Goal: Navigation & Orientation: Find specific page/section

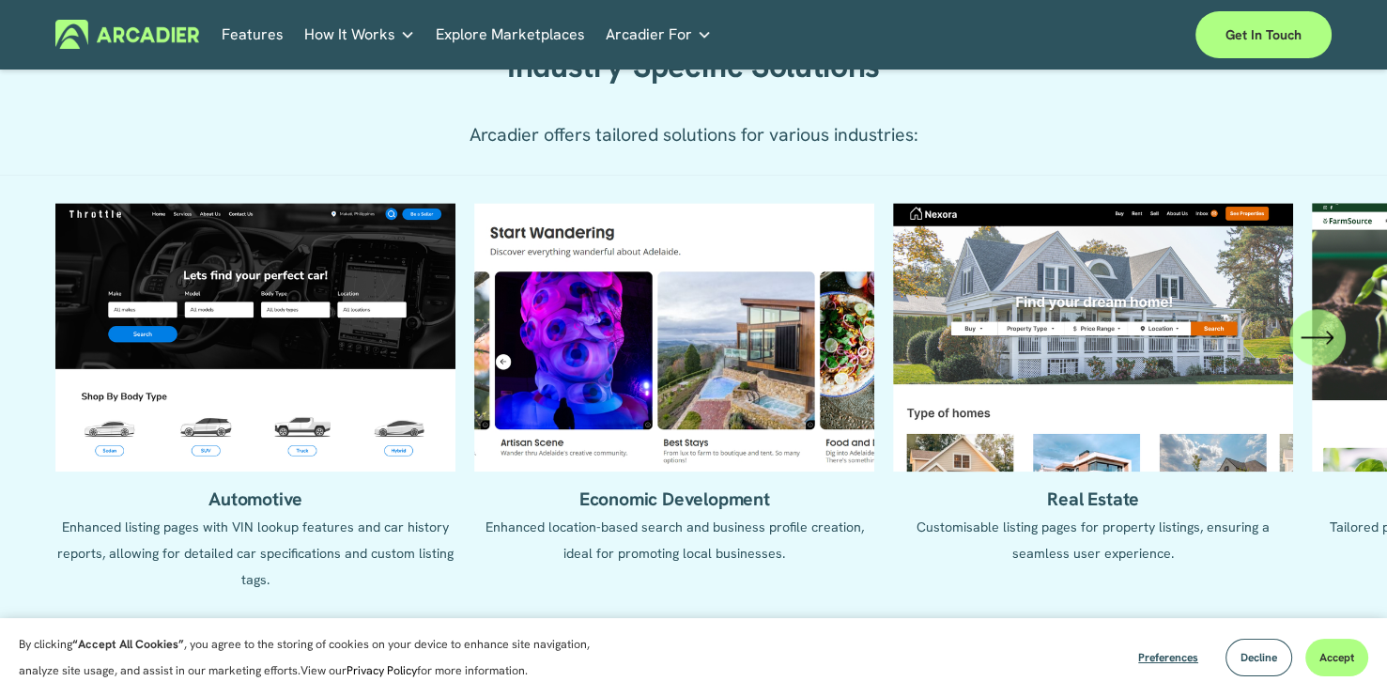
scroll to position [1990, 0]
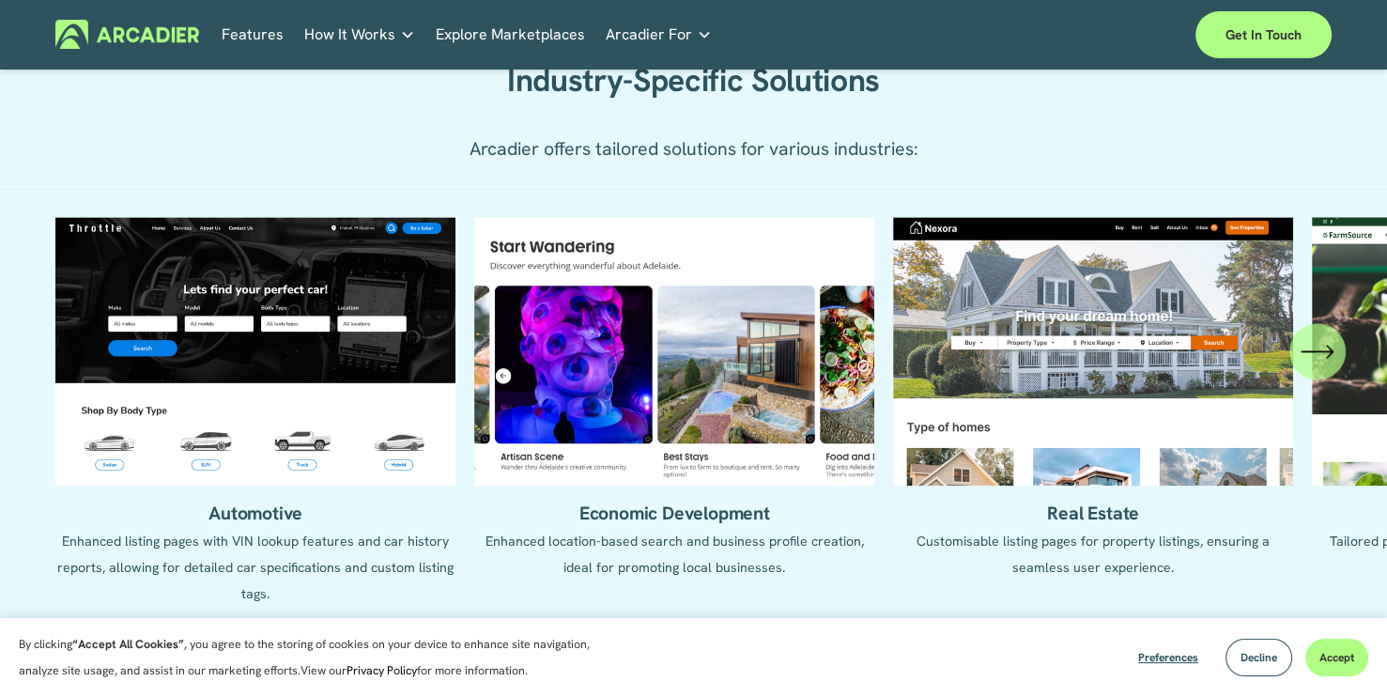
click at [523, 25] on link "Explore Marketplaces" at bounding box center [510, 34] width 149 height 29
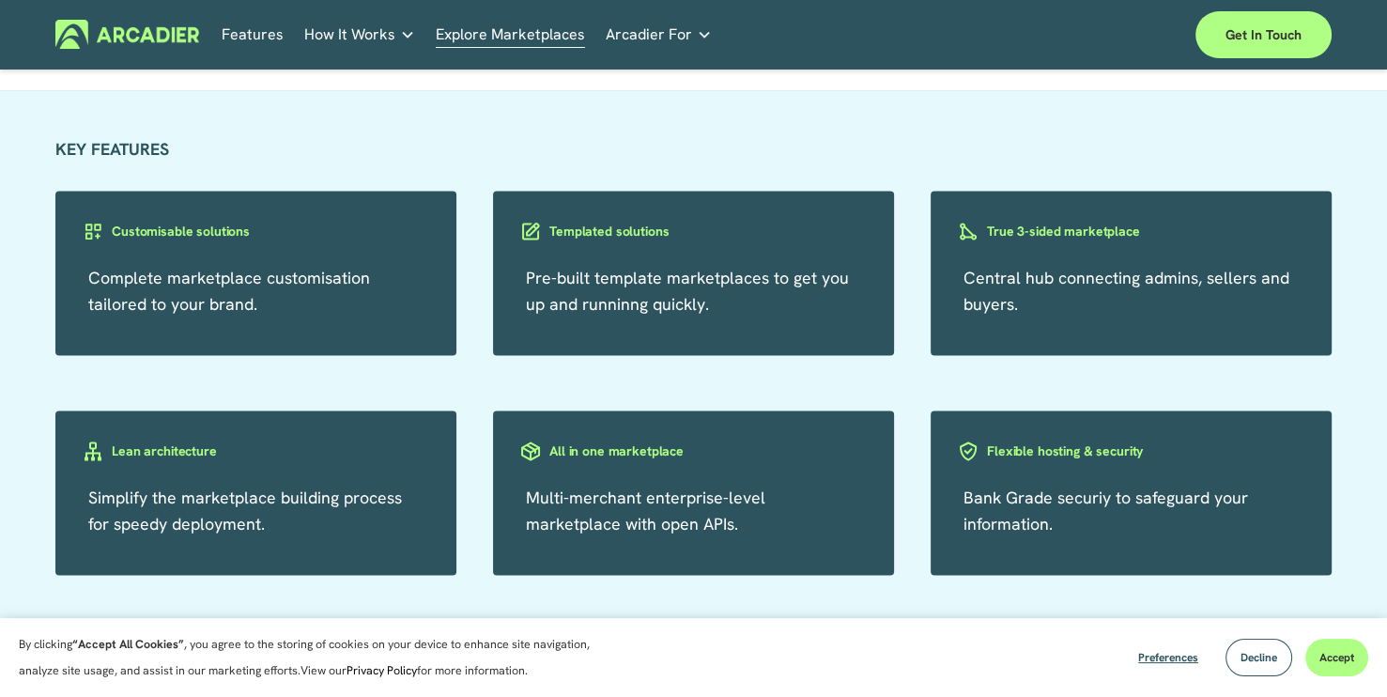
scroll to position [3126, 0]
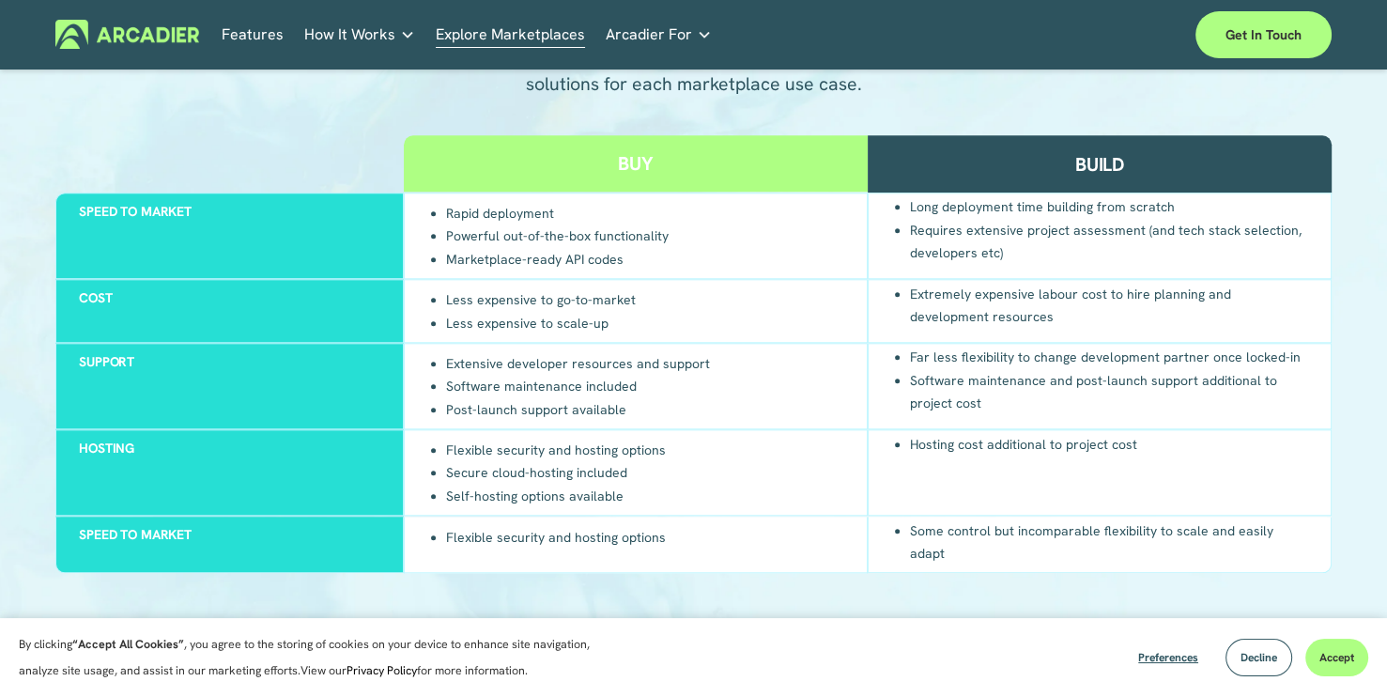
scroll to position [1786, 0]
